Goal: Information Seeking & Learning: Learn about a topic

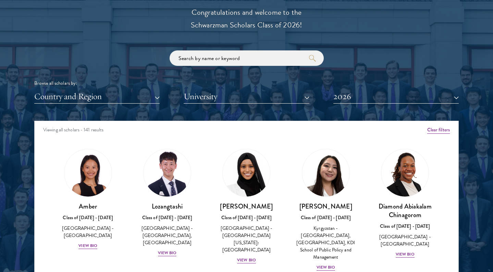
scroll to position [795, 0]
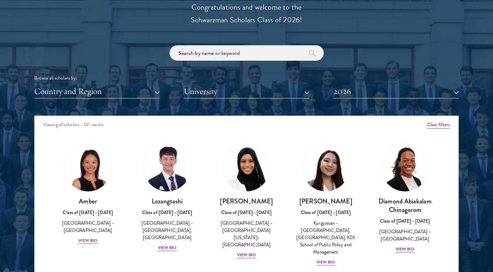
click at [362, 91] on button "2026" at bounding box center [397, 91] width 126 height 14
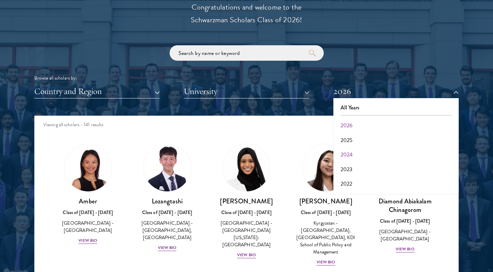
click at [349, 150] on button "2024" at bounding box center [396, 154] width 121 height 14
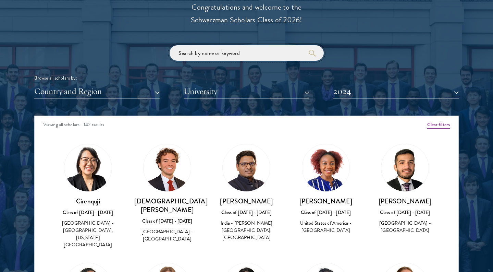
click at [219, 51] on input "search" at bounding box center [247, 52] width 154 height 15
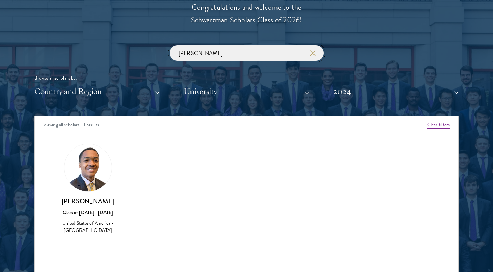
type input "[PERSON_NAME]"
drag, startPoint x: 219, startPoint y: 51, endPoint x: 86, endPoint y: 170, distance: 178.3
click at [86, 170] on img at bounding box center [87, 167] width 47 height 47
click at [91, 173] on img at bounding box center [87, 167] width 47 height 47
click at [373, 56] on div "[PERSON_NAME] Browse all scholars by: Country and Region All Countries and Regi…" at bounding box center [246, 71] width 425 height 53
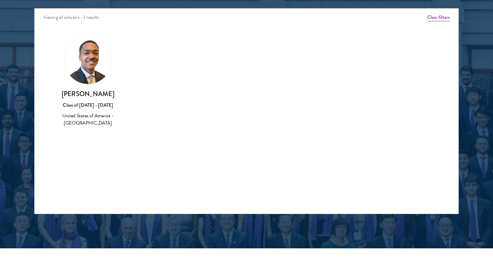
scroll to position [926, 0]
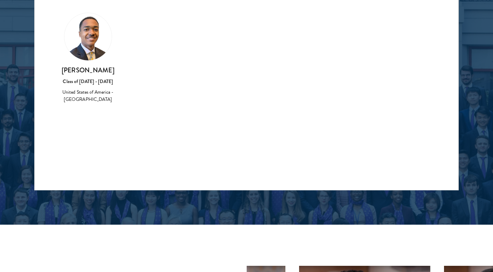
click at [90, 67] on h3 "[PERSON_NAME]" at bounding box center [88, 70] width 66 height 9
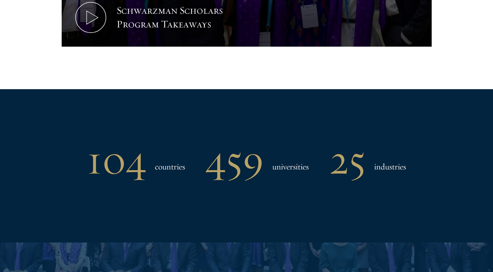
scroll to position [838, 0]
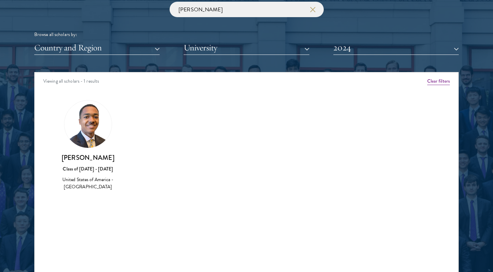
click at [88, 136] on img at bounding box center [87, 123] width 47 height 47
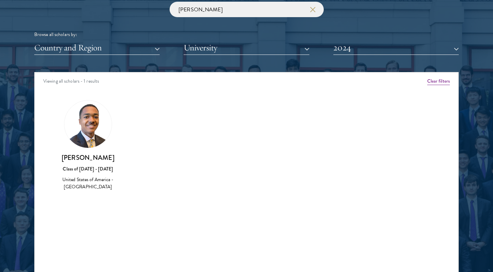
click at [88, 136] on img at bounding box center [87, 123] width 47 height 47
click at [432, 80] on button "Clear filters" at bounding box center [439, 82] width 23 height 8
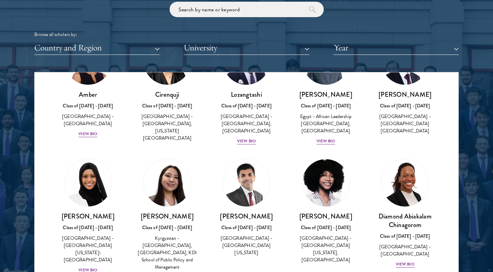
scroll to position [78, 0]
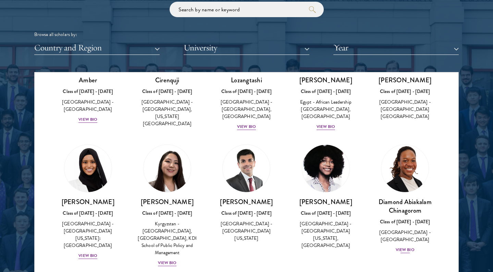
click at [407, 247] on div "View Bio" at bounding box center [405, 250] width 19 height 7
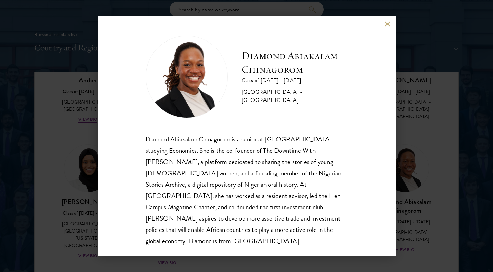
scroll to position [1, 0]
click at [50, 230] on div "Diamond Abiakalam [GEOGRAPHIC_DATA] Class of [DATE] - [DATE] [GEOGRAPHIC_DATA] …" at bounding box center [246, 136] width 493 height 272
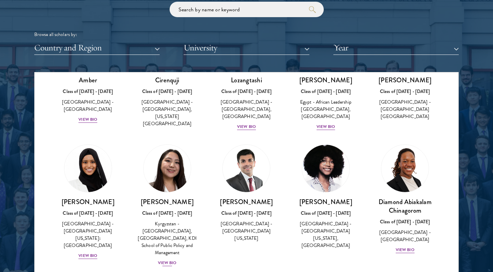
click at [167, 260] on div "View Bio" at bounding box center [167, 263] width 19 height 7
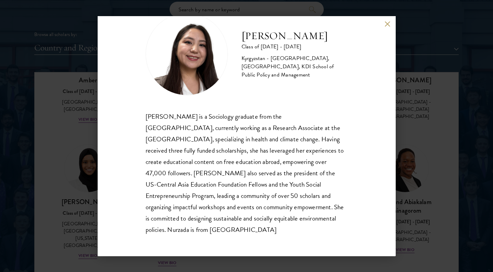
scroll to position [23, 0]
click at [389, 23] on button at bounding box center [388, 24] width 6 height 6
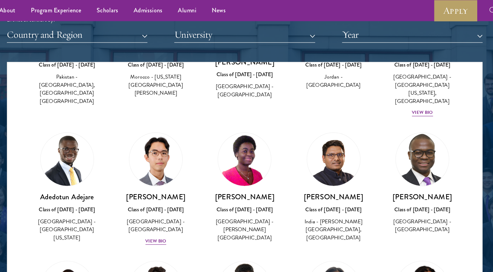
scroll to position [353, 0]
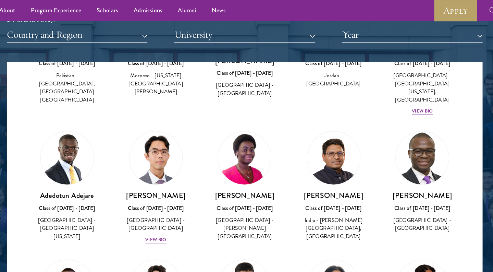
click at [207, 197] on div "[PERSON_NAME] Class of [DATE] - [DATE] [GEOGRAPHIC_DATA] - [PERSON_NAME][GEOGRA…" at bounding box center [246, 166] width 79 height 112
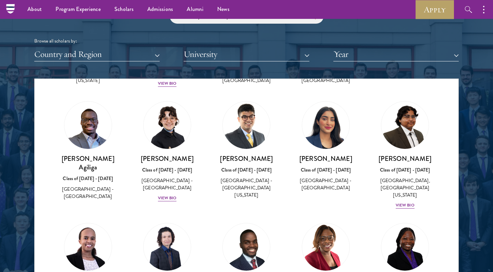
scroll to position [570, 0]
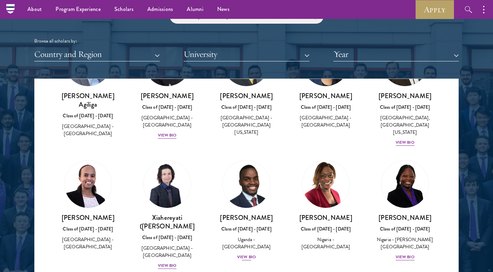
click at [248, 254] on div "View Bio" at bounding box center [246, 257] width 19 height 7
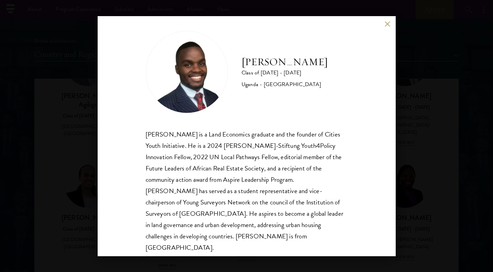
scroll to position [8, 0]
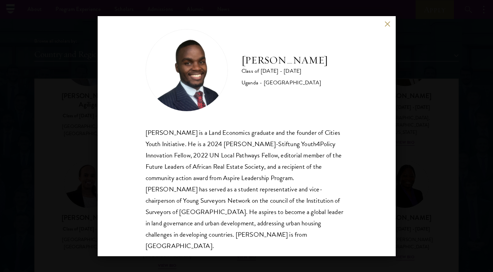
click at [390, 25] on button at bounding box center [388, 24] width 6 height 6
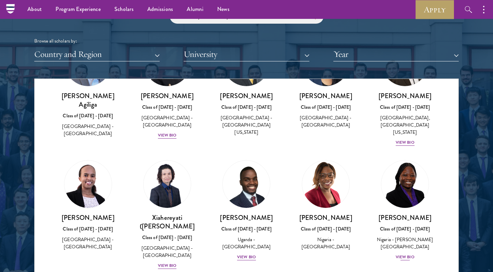
click at [402, 254] on div "View Bio" at bounding box center [405, 257] width 19 height 7
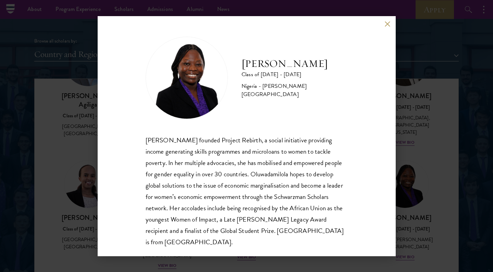
click at [390, 26] on button at bounding box center [388, 24] width 6 height 6
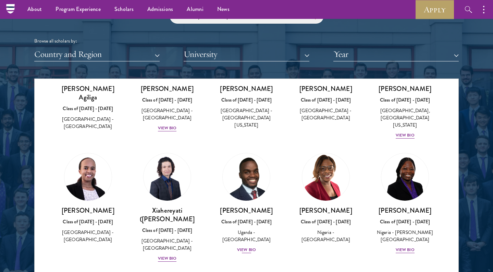
scroll to position [789, 0]
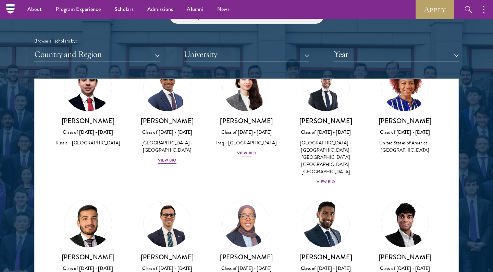
click at [245, 150] on div "View Bio" at bounding box center [246, 153] width 19 height 7
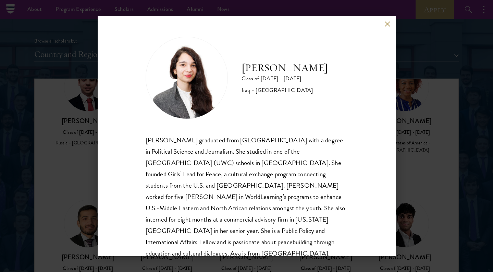
click at [388, 22] on button at bounding box center [388, 24] width 6 height 6
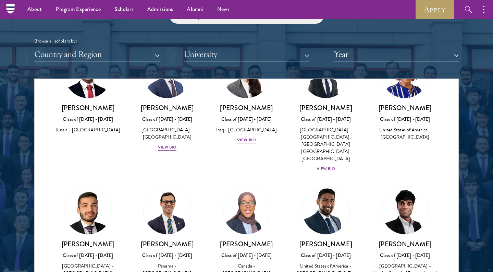
scroll to position [810, 0]
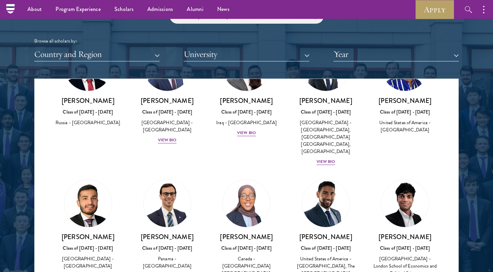
click at [165, 272] on div "View Bio" at bounding box center [167, 276] width 19 height 7
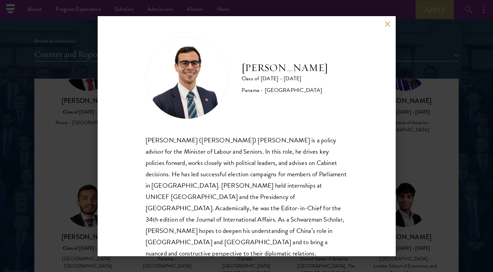
click at [478, 170] on div "[PERSON_NAME] Class of [DATE] - [DATE] [GEOGRAPHIC_DATA] - [GEOGRAPHIC_DATA] [P…" at bounding box center [246, 136] width 493 height 272
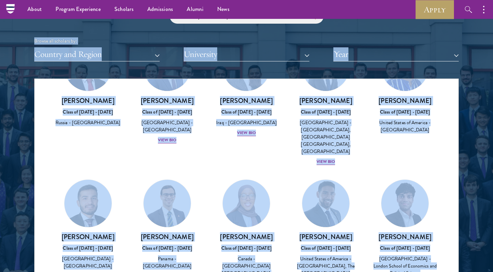
drag, startPoint x: 389, startPoint y: 23, endPoint x: 480, endPoint y: 131, distance: 140.9
click at [480, 131] on section "Scholar Directory Congratulations and welcome to the Schwarzman Scholars Class …" at bounding box center [246, 109] width 493 height 417
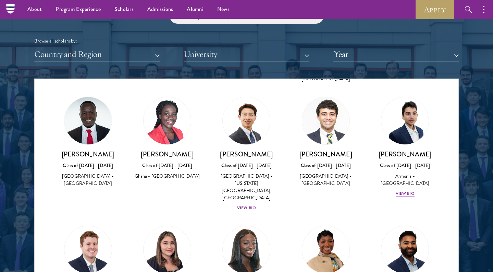
scroll to position [1223, 0]
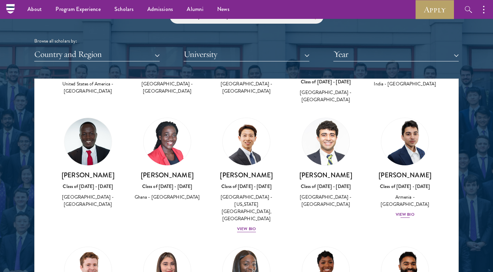
click at [409, 211] on div "View Bio" at bounding box center [405, 214] width 19 height 7
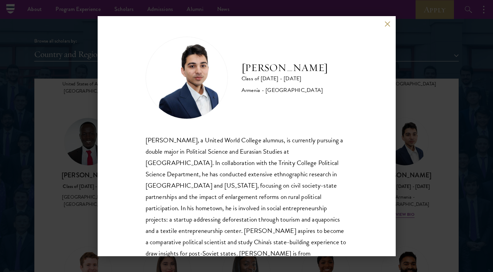
scroll to position [12, 0]
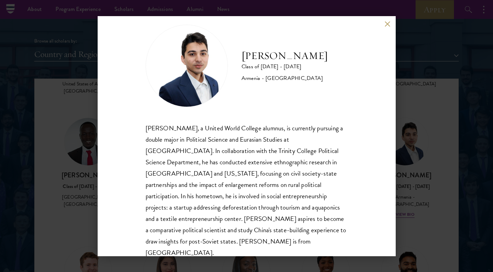
click at [388, 27] on button at bounding box center [388, 24] width 6 height 6
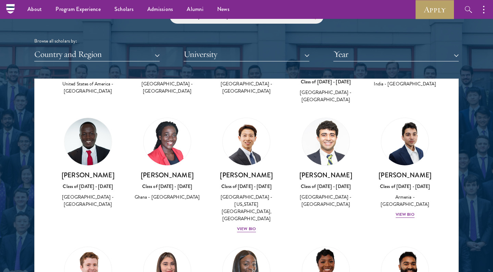
scroll to position [1316, 0]
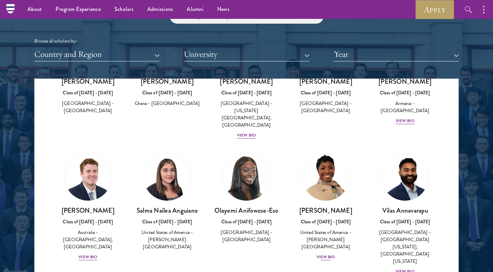
click at [327, 254] on div "View Bio" at bounding box center [326, 257] width 19 height 7
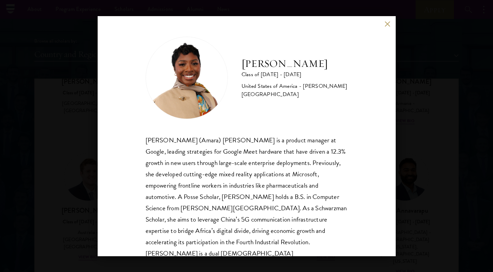
click at [388, 25] on button at bounding box center [388, 24] width 6 height 6
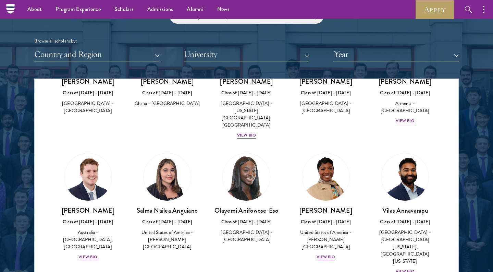
scroll to position [1444, 0]
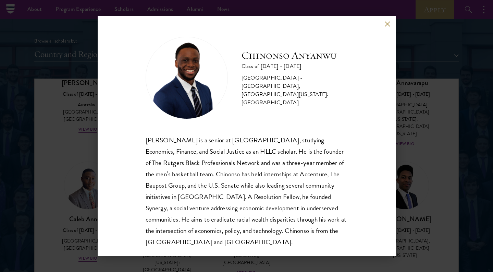
click at [390, 23] on button at bounding box center [388, 24] width 6 height 6
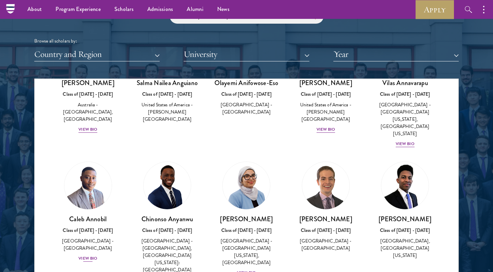
click at [92, 255] on div "View Bio" at bounding box center [88, 258] width 19 height 7
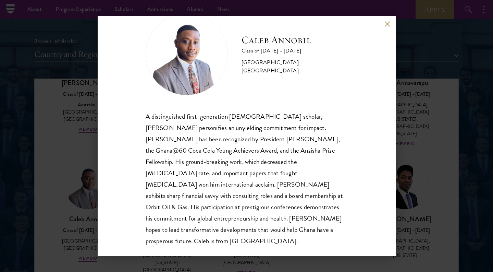
scroll to position [23, 0]
click at [389, 25] on button at bounding box center [388, 24] width 6 height 6
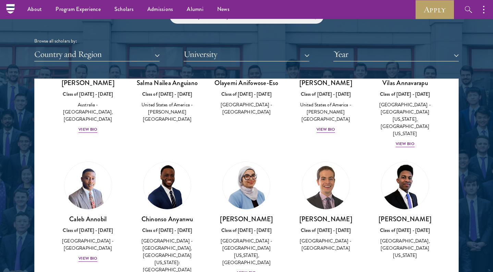
scroll to position [1626, 0]
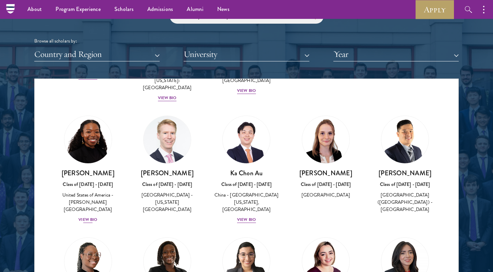
click at [92, 216] on div "View Bio" at bounding box center [88, 219] width 19 height 7
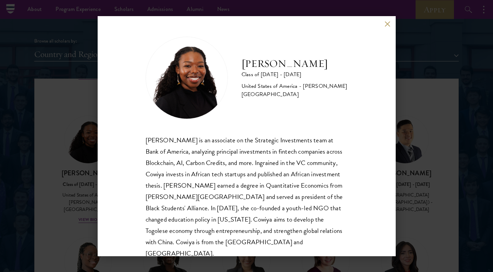
click at [385, 23] on button at bounding box center [388, 24] width 6 height 6
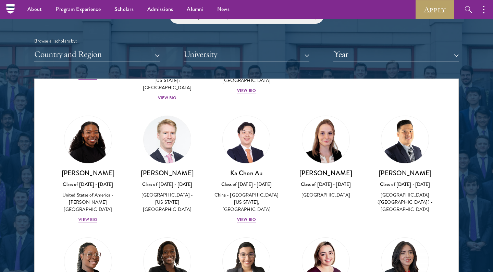
scroll to position [1801, 0]
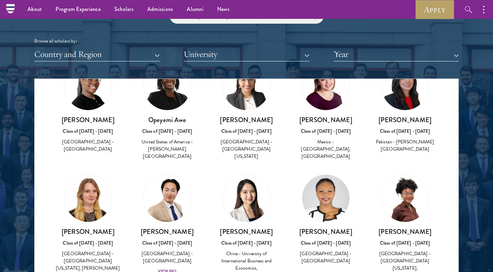
click at [168, 268] on div "View Bio" at bounding box center [167, 271] width 19 height 7
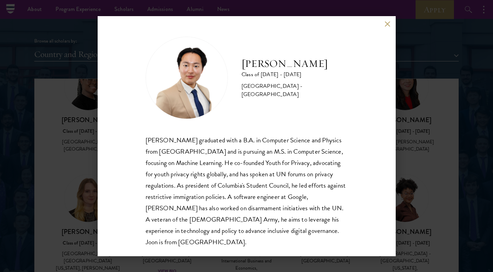
click at [389, 27] on div "[PERSON_NAME] Class of [DATE] - [DATE] [GEOGRAPHIC_DATA] - [GEOGRAPHIC_DATA] [P…" at bounding box center [247, 136] width 298 height 240
click at [386, 22] on button at bounding box center [388, 24] width 6 height 6
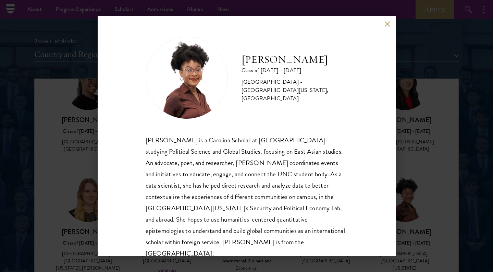
click at [387, 24] on button at bounding box center [388, 24] width 6 height 6
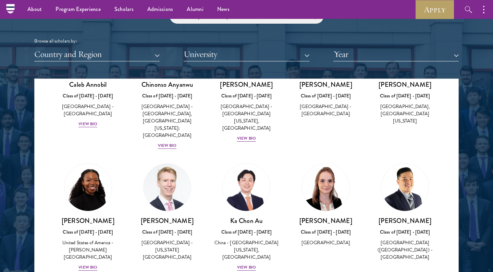
scroll to position [1602, 0]
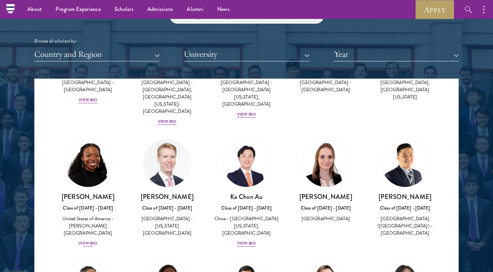
click at [94, 240] on div "View Bio" at bounding box center [88, 243] width 19 height 7
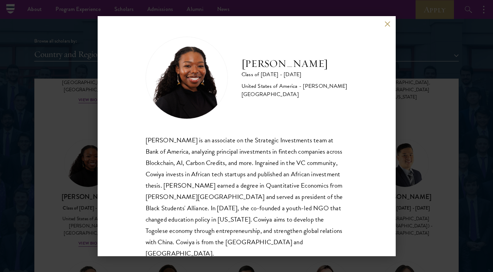
click at [389, 23] on button at bounding box center [388, 24] width 6 height 6
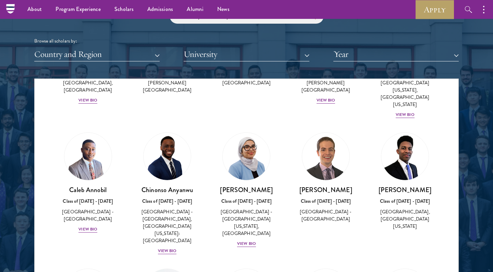
scroll to position [1411, 0]
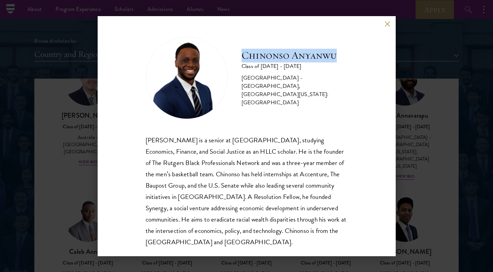
drag, startPoint x: 343, startPoint y: 58, endPoint x: 245, endPoint y: 62, distance: 98.2
click at [245, 62] on h2 "Chinonso Anyanwu" at bounding box center [295, 56] width 106 height 14
drag, startPoint x: 301, startPoint y: 91, endPoint x: 302, endPoint y: 96, distance: 5.0
click at [302, 96] on div "[GEOGRAPHIC_DATA] - [GEOGRAPHIC_DATA], [GEOGRAPHIC_DATA][US_STATE]: [GEOGRAPHIC…" at bounding box center [295, 90] width 106 height 33
copy div "[GEOGRAPHIC_DATA]"
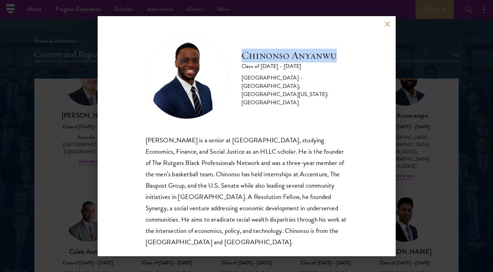
drag, startPoint x: 302, startPoint y: 80, endPoint x: 304, endPoint y: 96, distance: 15.5
click at [304, 96] on div "[GEOGRAPHIC_DATA] - [GEOGRAPHIC_DATA], [GEOGRAPHIC_DATA][US_STATE]: [GEOGRAPHIC…" at bounding box center [295, 90] width 106 height 33
copy div "Rutgers, [GEOGRAPHIC_DATA][US_STATE]: [GEOGRAPHIC_DATA]"
click at [387, 25] on button at bounding box center [388, 24] width 6 height 6
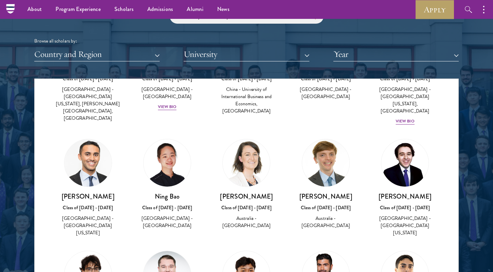
scroll to position [2016, 0]
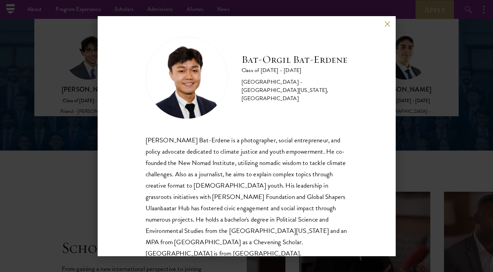
scroll to position [943, 0]
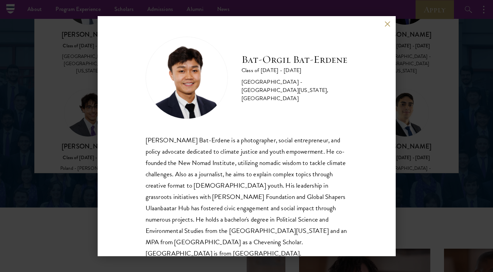
click at [391, 24] on button at bounding box center [388, 24] width 6 height 6
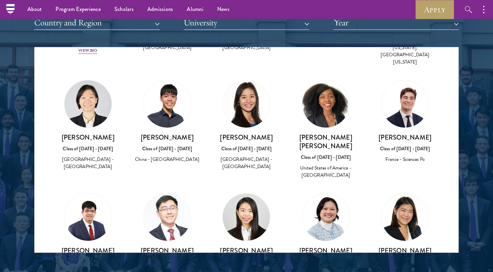
scroll to position [4482, 0]
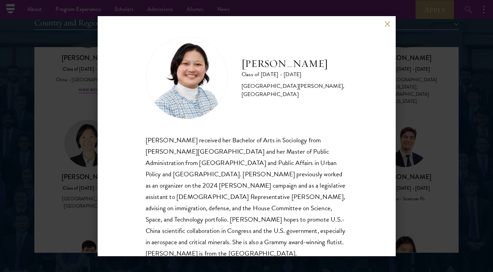
click at [390, 25] on button at bounding box center [388, 24] width 6 height 6
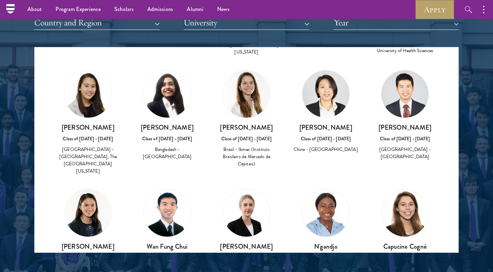
scroll to position [4913, 0]
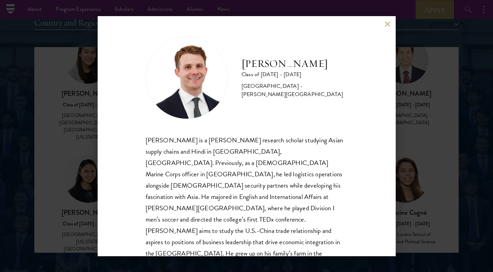
click at [387, 24] on button at bounding box center [388, 24] width 6 height 6
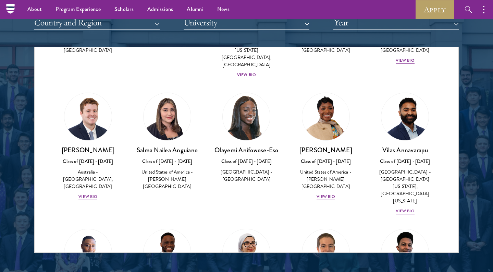
scroll to position [1314, 0]
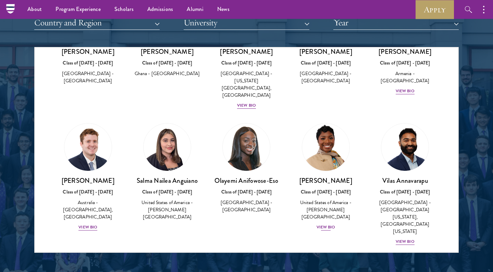
click at [324, 224] on div "View Bio" at bounding box center [326, 227] width 19 height 7
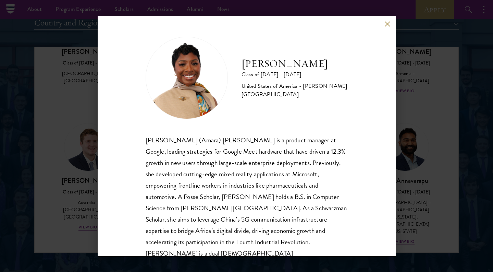
scroll to position [12, 0]
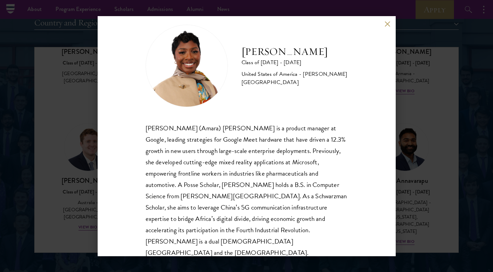
click at [367, 47] on div "[PERSON_NAME] Class of [DATE] - [DATE] [GEOGRAPHIC_DATA] - [PERSON_NAME][GEOGRA…" at bounding box center [247, 136] width 298 height 240
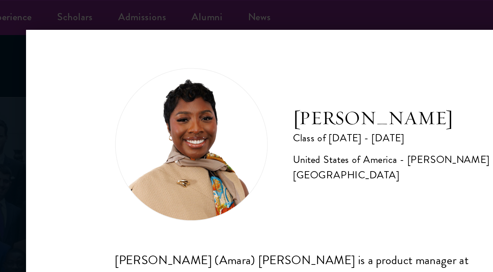
scroll to position [620, 0]
